Goal: Task Accomplishment & Management: Use online tool/utility

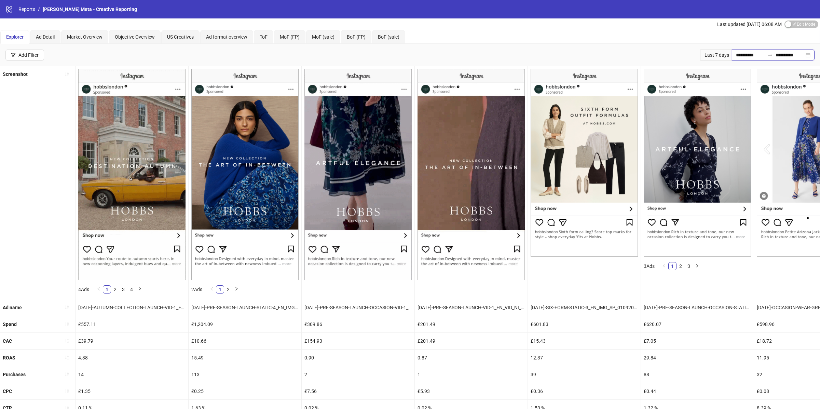
click at [741, 54] on input "**********" at bounding box center [750, 55] width 29 height 8
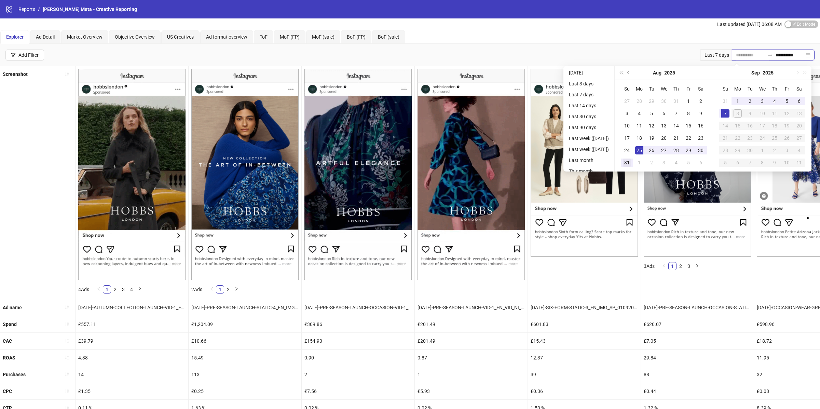
type input "**********"
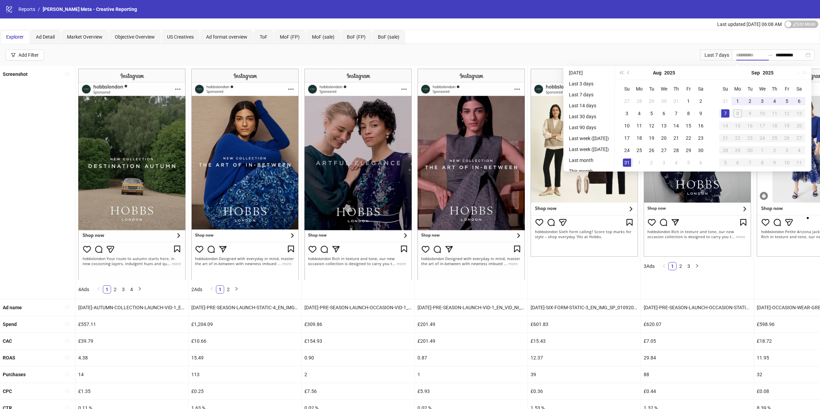
click at [629, 164] on div "31" at bounding box center [627, 163] width 8 height 8
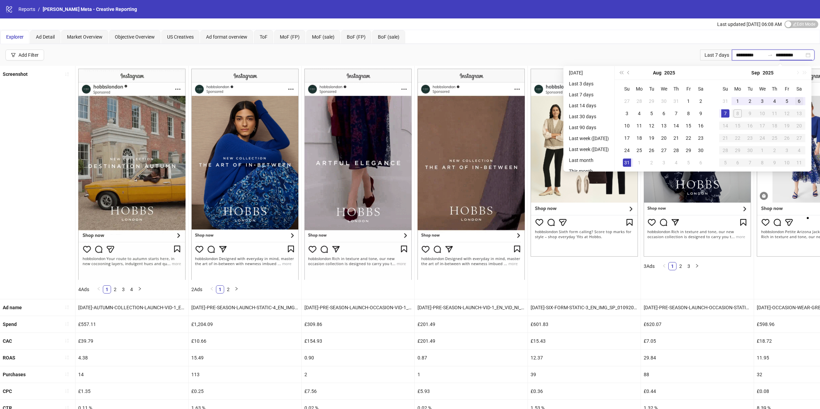
type input "**********"
click at [800, 102] on div "6" at bounding box center [800, 101] width 8 height 8
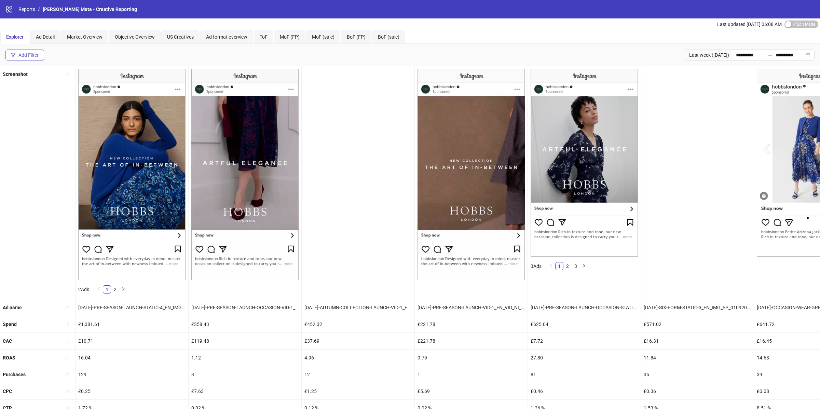
click at [32, 53] on div "Add Filter" at bounding box center [28, 54] width 20 height 5
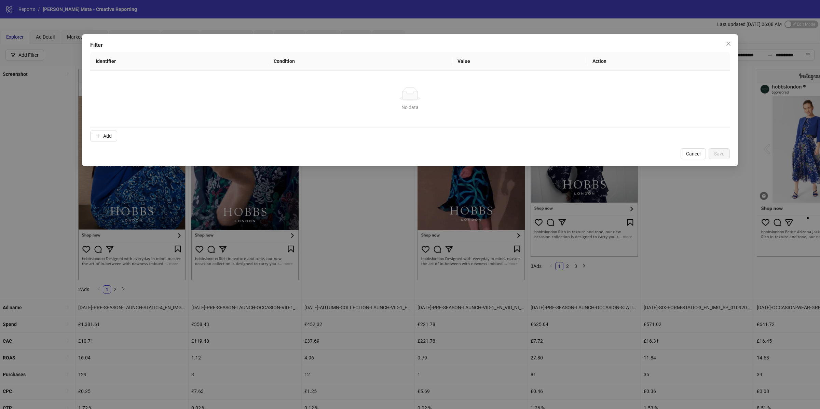
click at [110, 128] on form "Identifier Condition Value Action No data No data Add" at bounding box center [410, 98] width 640 height 92
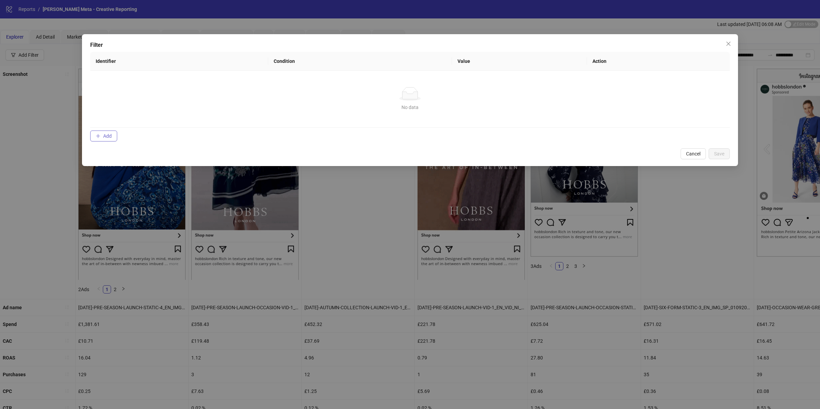
click at [110, 137] on span "Add" at bounding box center [107, 135] width 9 height 5
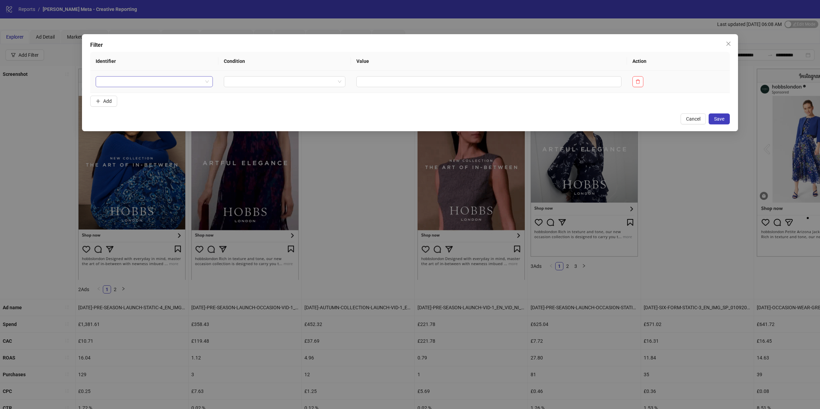
click at [131, 86] on input "search" at bounding box center [151, 82] width 103 height 10
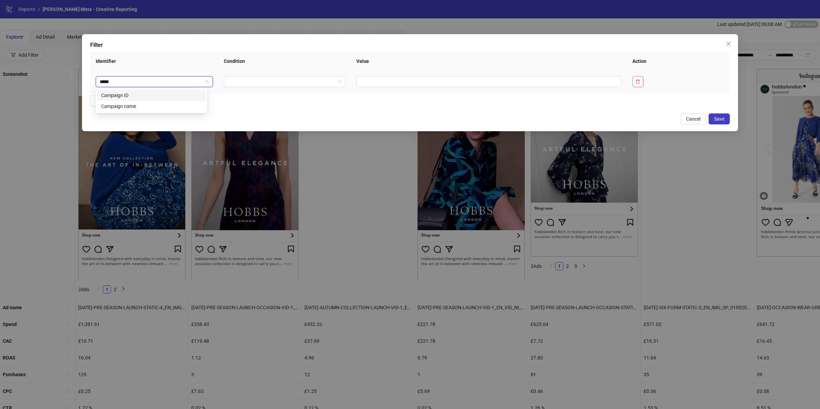
type input "******"
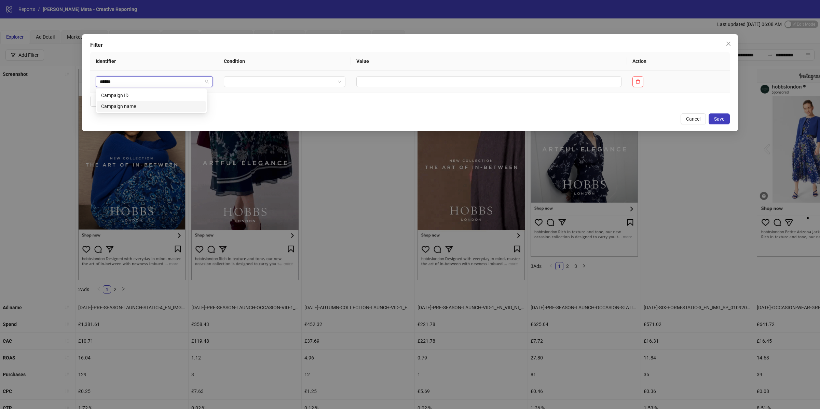
click at [134, 106] on div "Campaign name" at bounding box center [151, 107] width 101 height 8
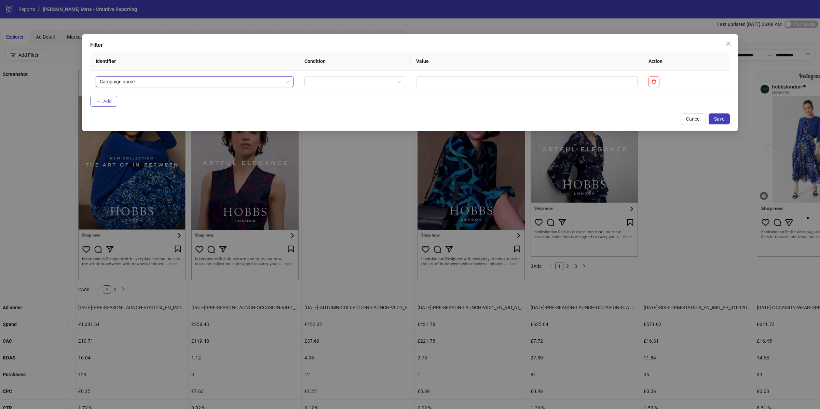
click at [99, 103] on icon "plus" at bounding box center [98, 101] width 5 height 5
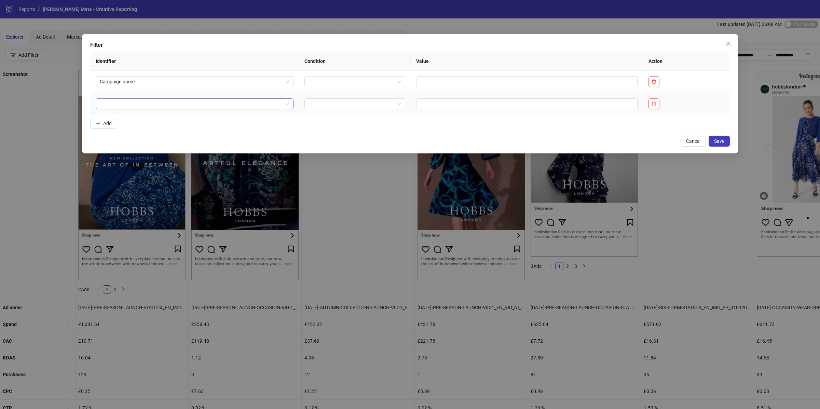
click at [125, 103] on input "search" at bounding box center [192, 104] width 184 height 10
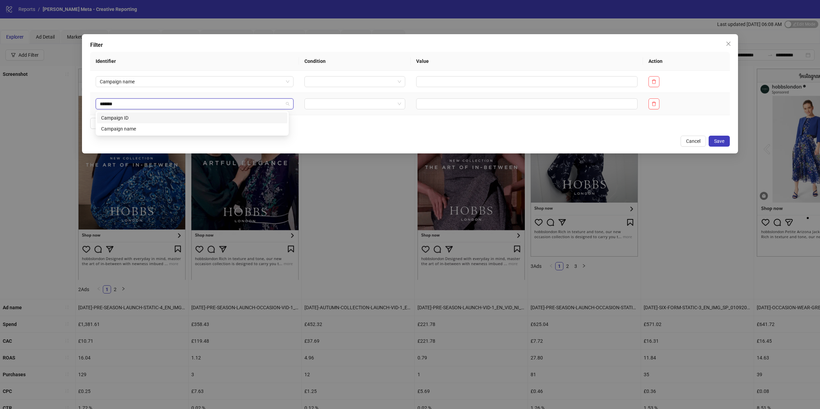
type input "********"
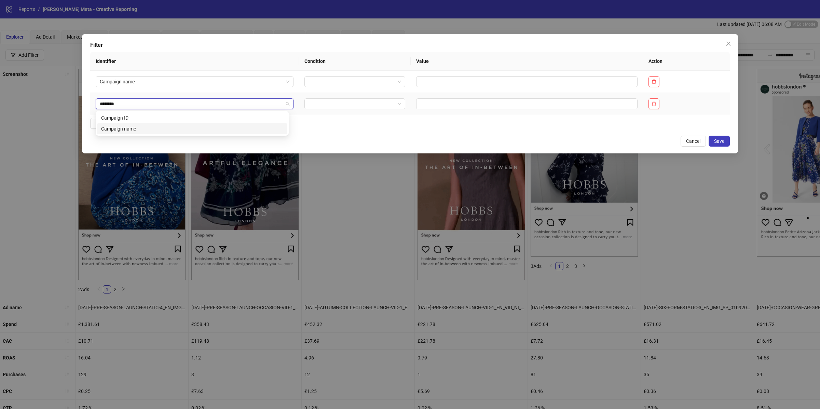
click at [131, 129] on div "Campaign name" at bounding box center [192, 129] width 182 height 8
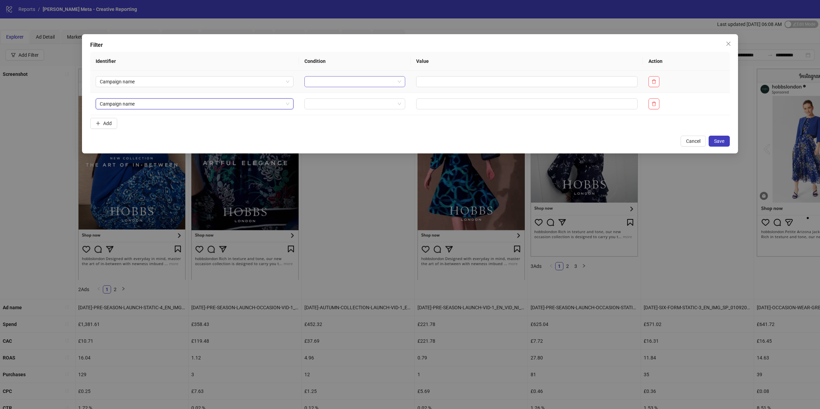
click at [309, 80] on input "search" at bounding box center [352, 82] width 86 height 10
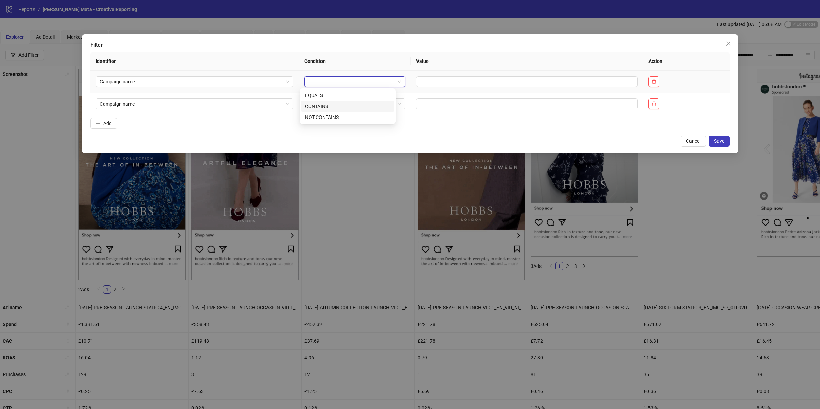
click at [322, 104] on div "CONTAINS" at bounding box center [347, 107] width 85 height 8
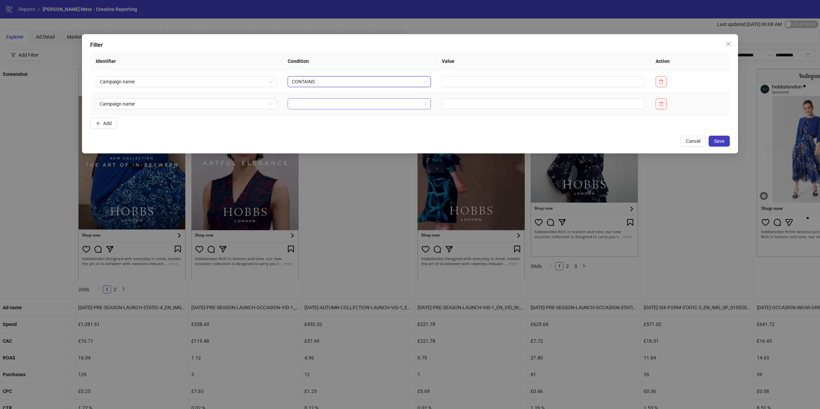
click at [324, 102] on input "search" at bounding box center [356, 104] width 129 height 10
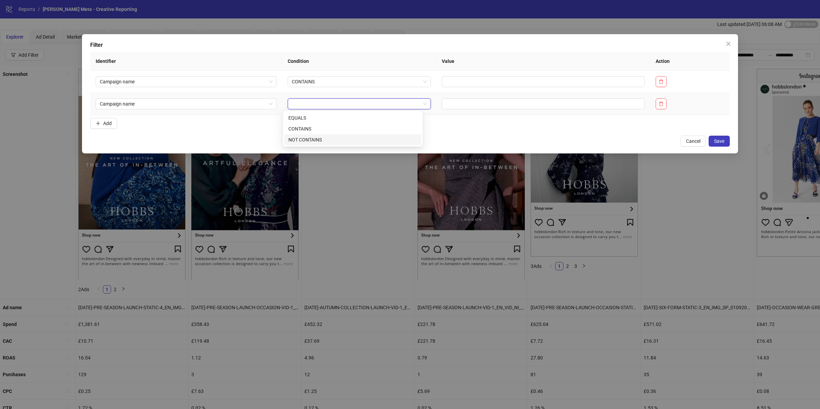
click at [313, 139] on div "NOT CONTAINS" at bounding box center [353, 140] width 129 height 8
click at [311, 72] on td "CONTAINS" at bounding box center [362, 82] width 178 height 22
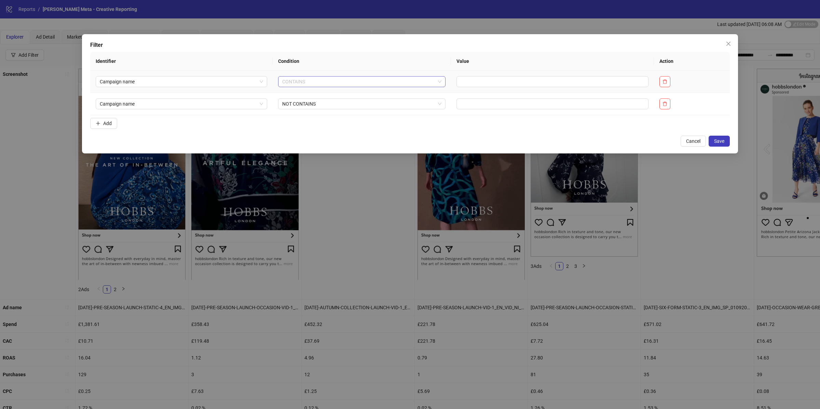
click at [311, 78] on span "CONTAINS" at bounding box center [361, 82] width 159 height 10
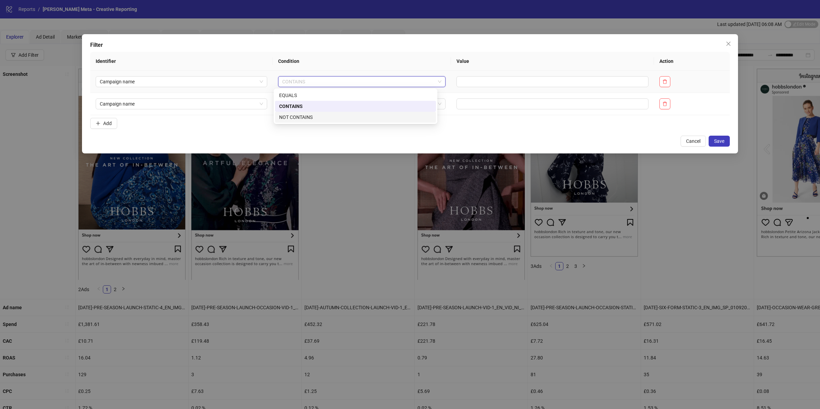
click at [311, 115] on div "NOT CONTAINS" at bounding box center [355, 117] width 153 height 8
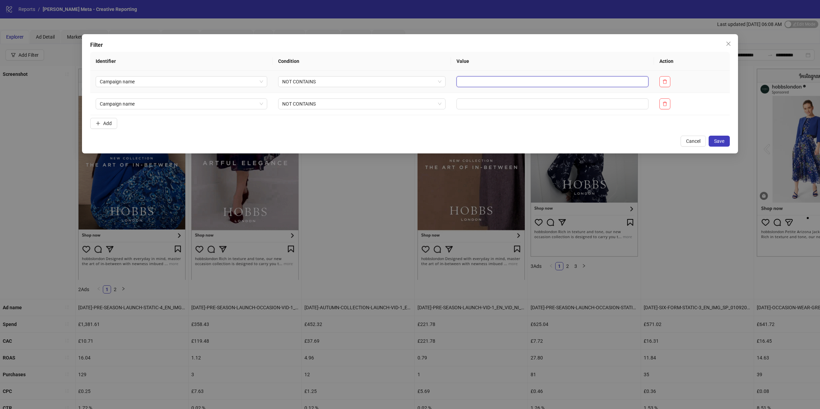
click at [486, 85] on input "text" at bounding box center [553, 81] width 192 height 11
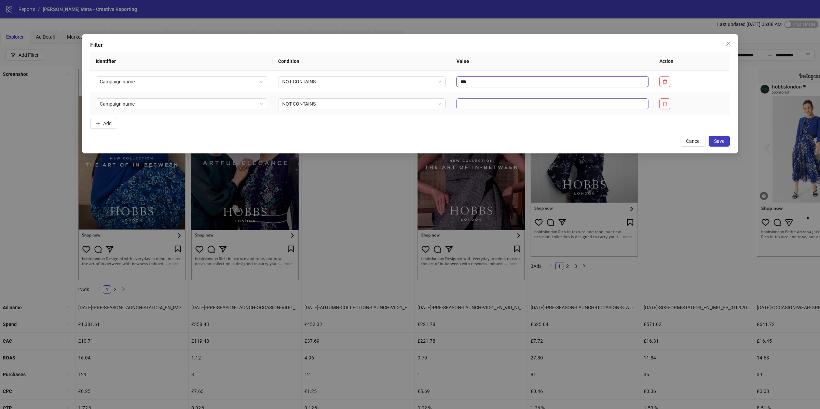
type input "***"
click at [458, 109] on input "text" at bounding box center [553, 103] width 192 height 11
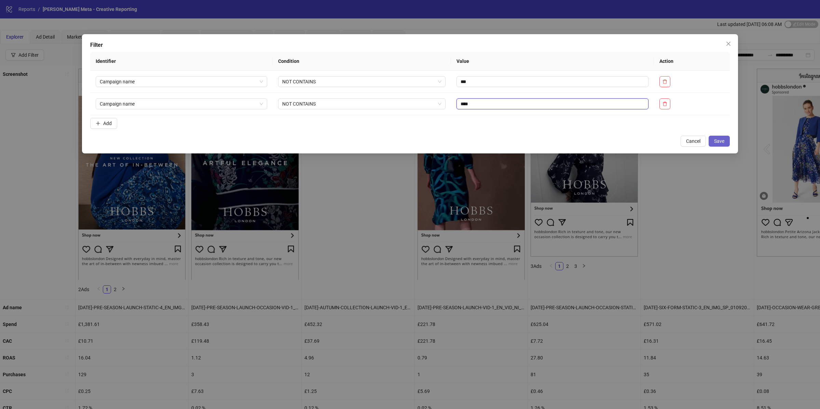
type input "****"
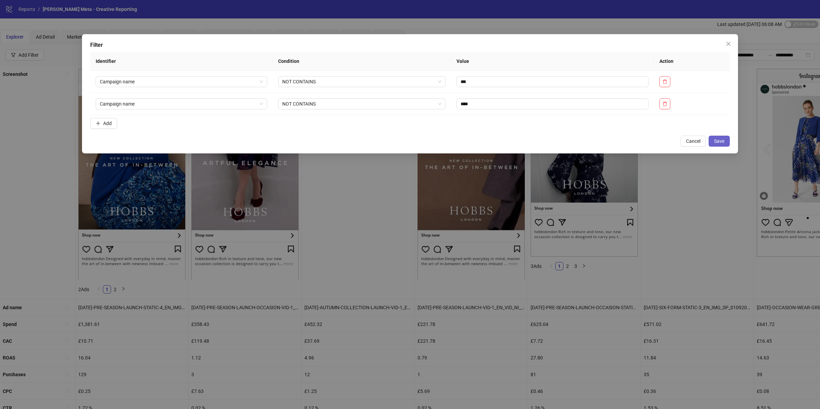
click at [712, 137] on button "Save" at bounding box center [719, 141] width 21 height 11
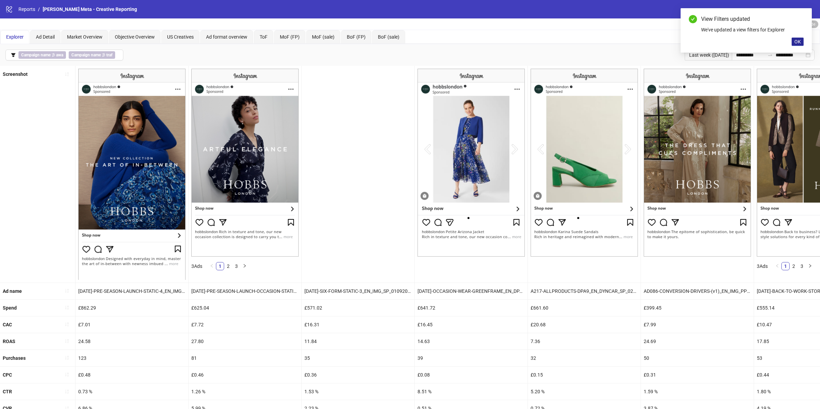
click at [802, 42] on button "OK" at bounding box center [798, 42] width 12 height 8
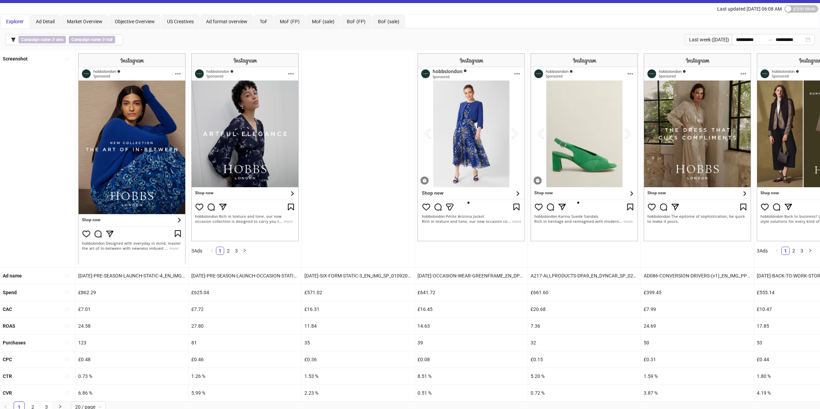
scroll to position [20, 0]
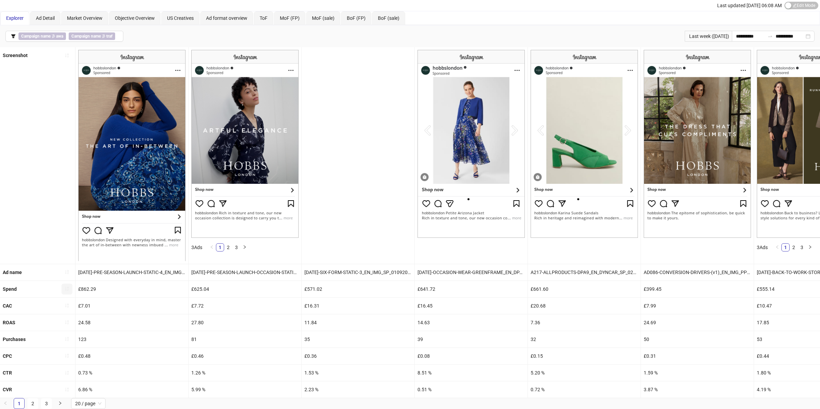
click at [67, 290] on icon "sort-ascending" at bounding box center [66, 289] width 3 height 4
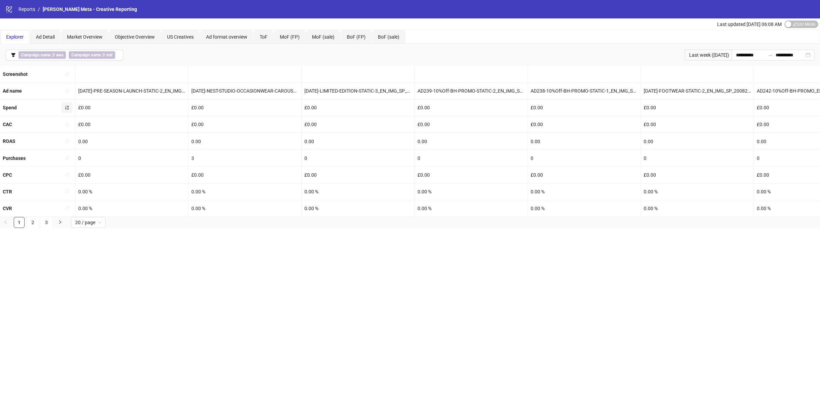
scroll to position [0, 0]
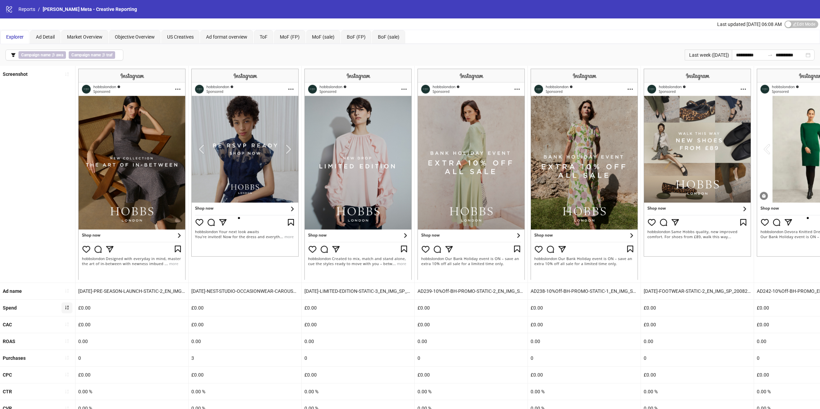
click at [66, 308] on icon "sort-ascending" at bounding box center [67, 307] width 5 height 5
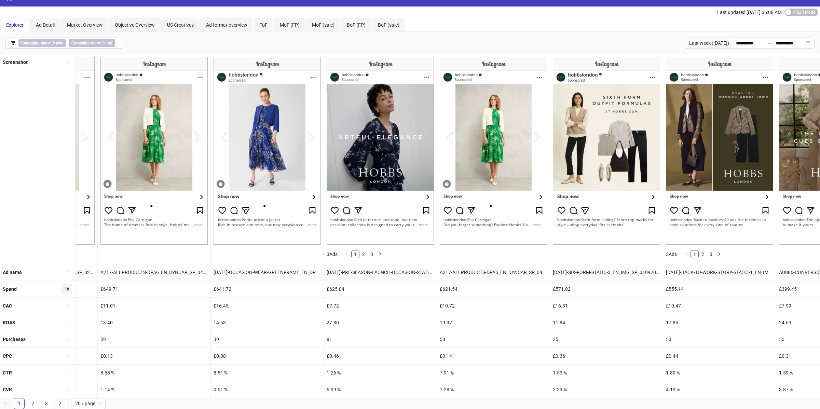
scroll to position [0, 208]
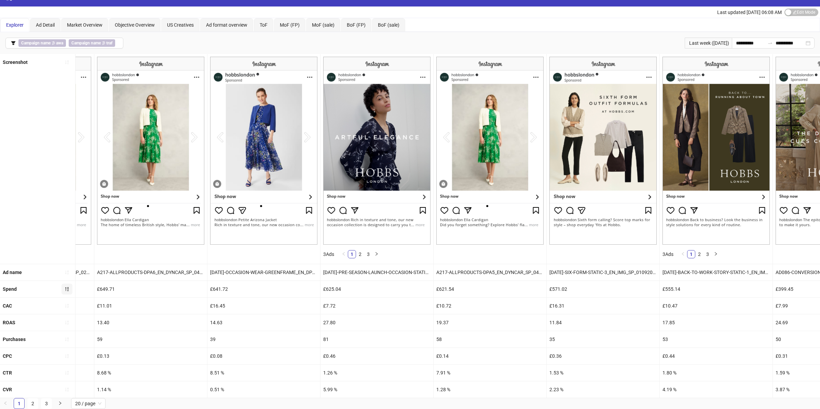
click at [330, 322] on div "27.80" at bounding box center [377, 323] width 113 height 16
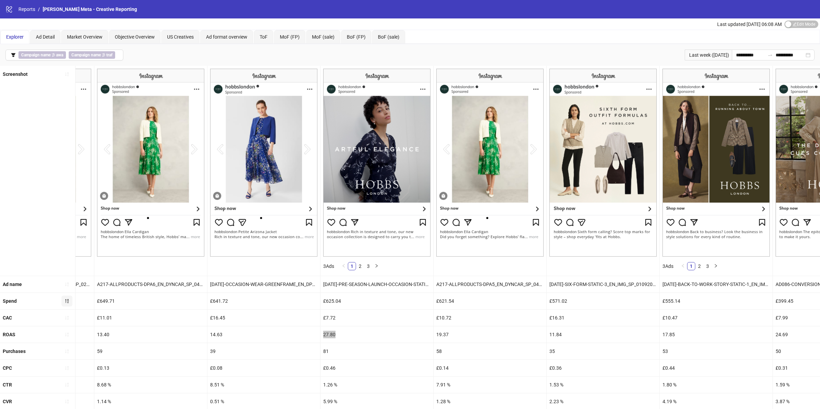
scroll to position [13, 0]
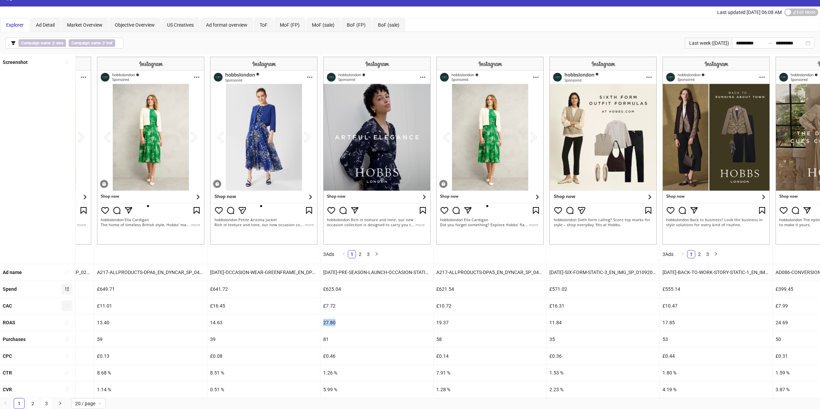
click at [66, 305] on icon "sort-ascending" at bounding box center [66, 306] width 3 height 4
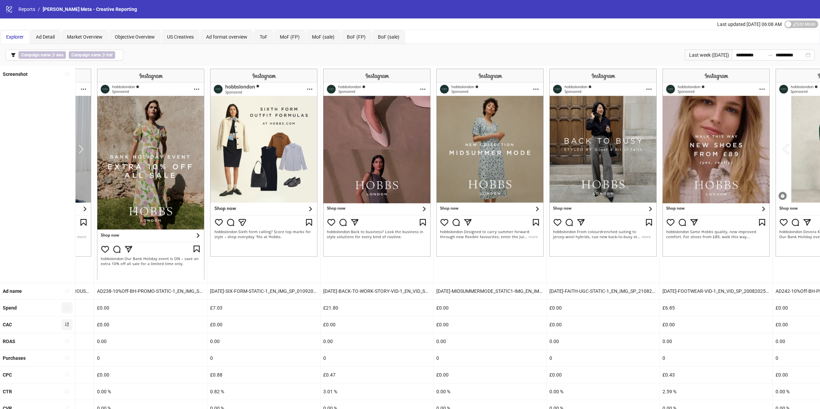
click at [66, 323] on icon "sort-ascending" at bounding box center [67, 324] width 5 height 5
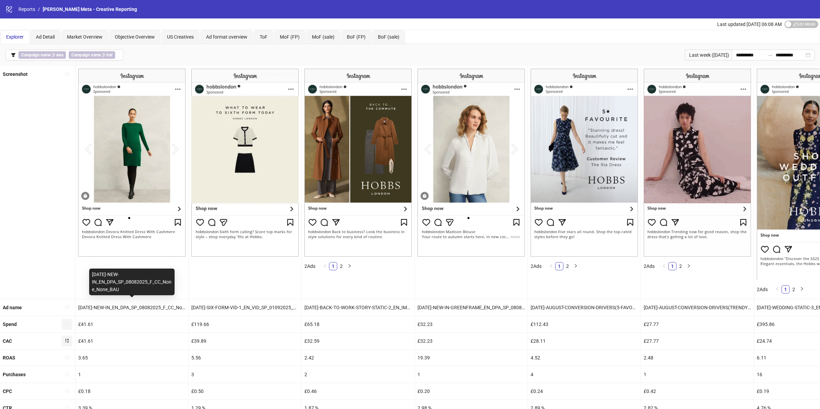
scroll to position [36, 0]
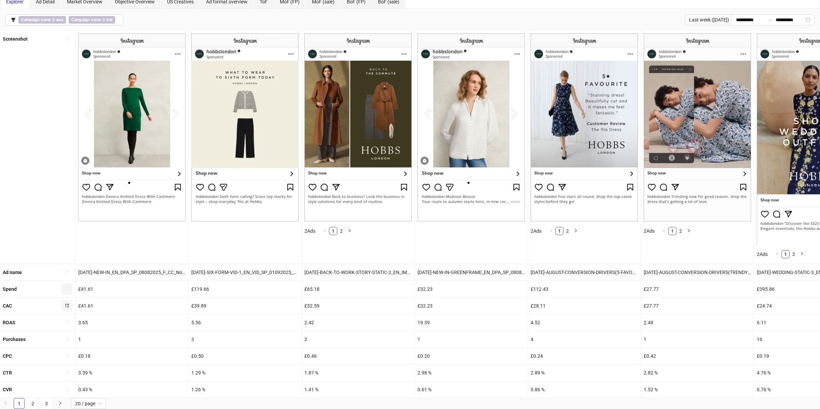
click at [205, 303] on div "£39.89" at bounding box center [245, 306] width 113 height 16
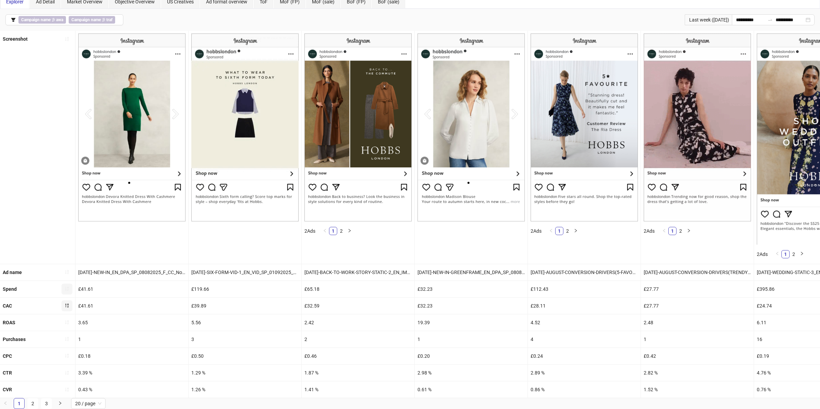
click at [205, 303] on div "£39.89" at bounding box center [245, 306] width 113 height 16
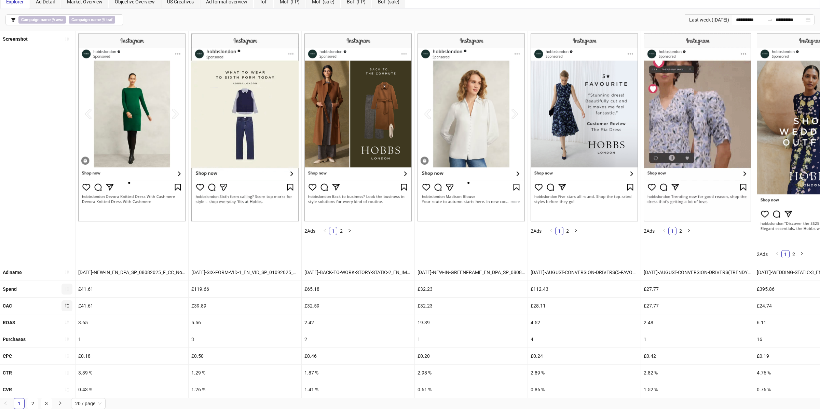
click at [201, 308] on div "£39.89" at bounding box center [245, 306] width 113 height 16
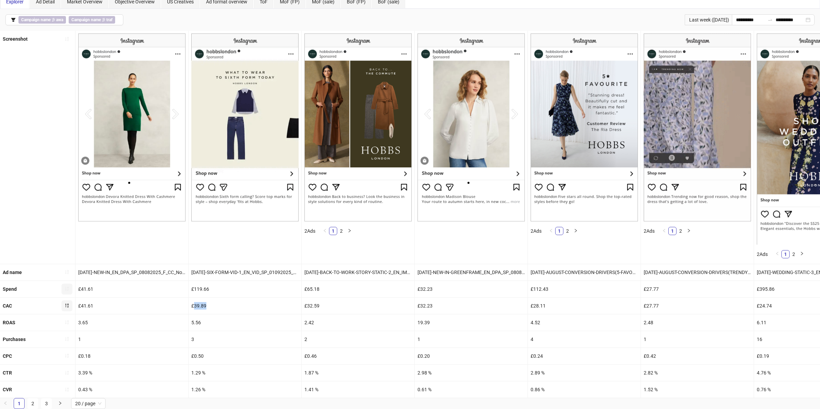
click at [201, 308] on div "£39.89" at bounding box center [245, 306] width 113 height 16
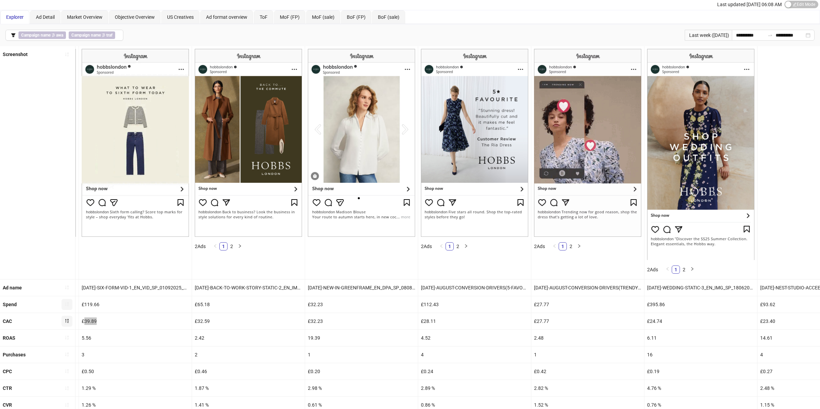
scroll to position [0, 45]
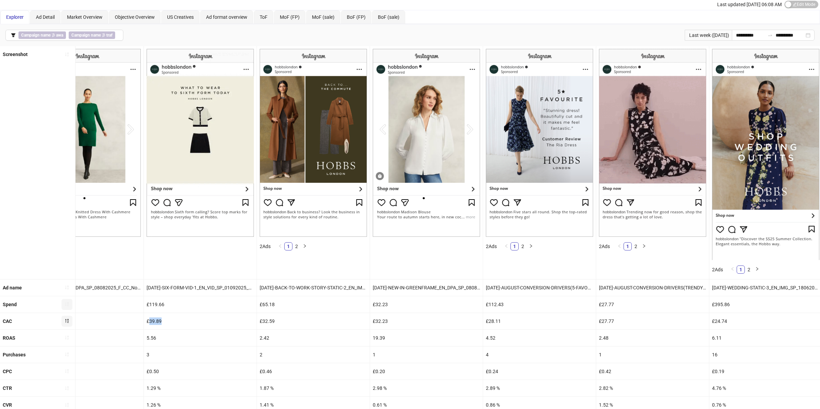
click at [65, 305] on icon "sort-ascending" at bounding box center [67, 304] width 5 height 5
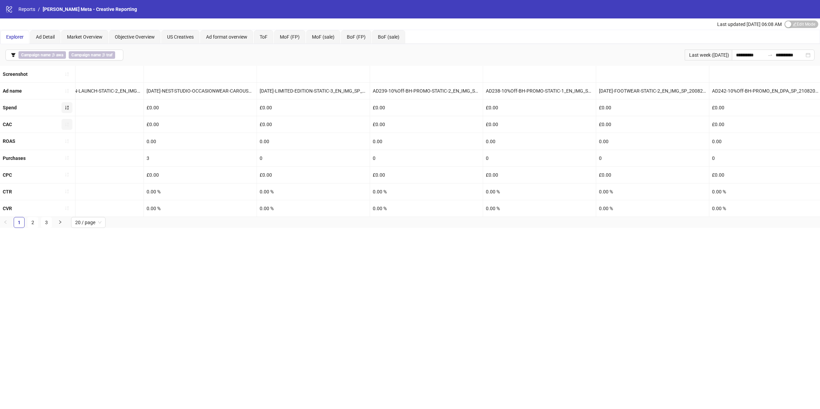
scroll to position [0, 0]
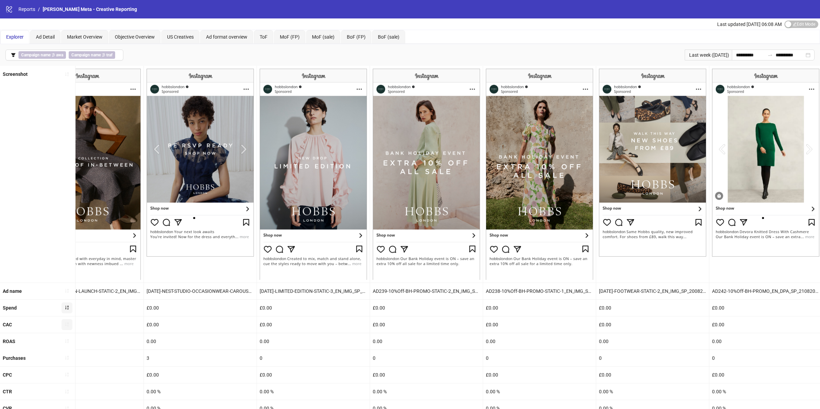
click at [66, 306] on icon "sort-ascending" at bounding box center [66, 308] width 3 height 4
